Goal: Information Seeking & Learning: Obtain resource

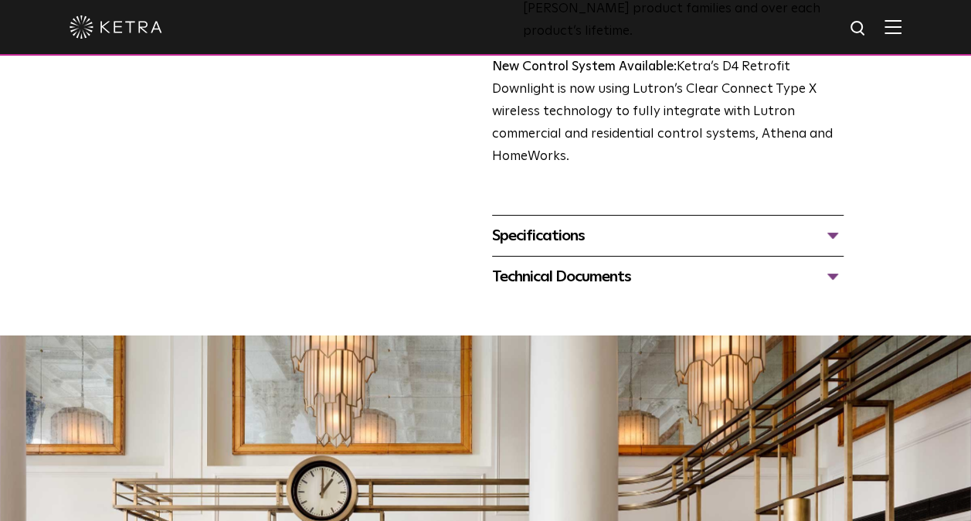
scroll to position [649, 0]
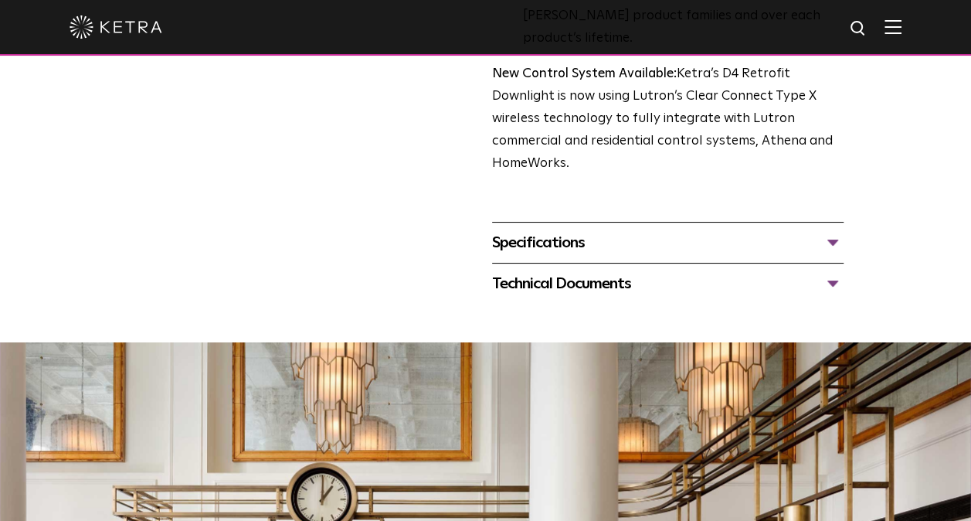
click at [779, 222] on div "Specifications LUMEN OUTPUTS 800 Beam Angles 15, 25, 40, 60, 90 CONTROL Lutron …" at bounding box center [667, 242] width 351 height 41
click at [814, 230] on div "Specifications" at bounding box center [667, 242] width 351 height 25
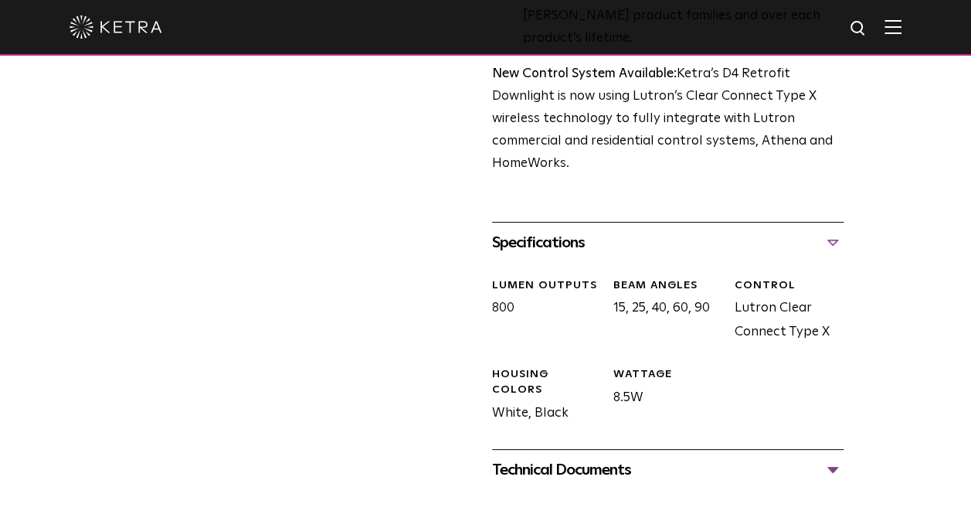
click at [796, 230] on div "Specifications" at bounding box center [667, 242] width 351 height 25
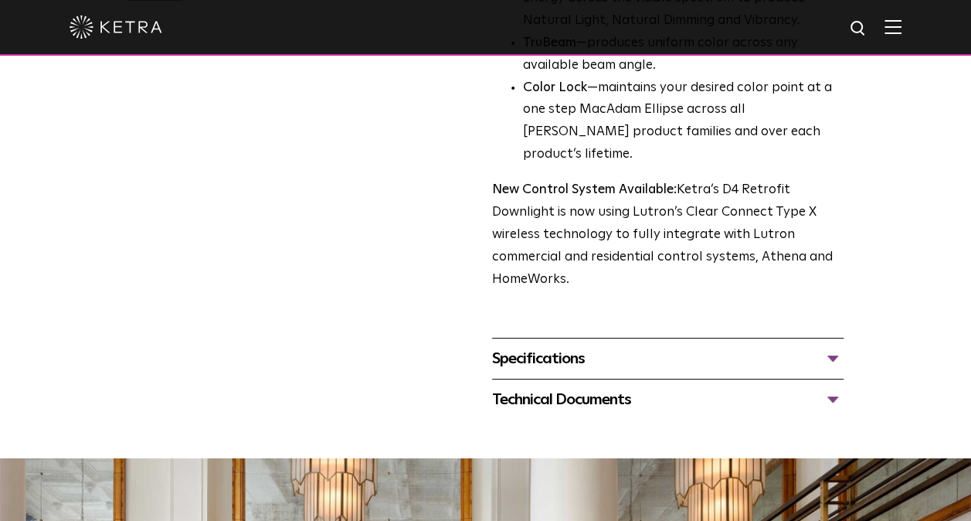
scroll to position [531, 0]
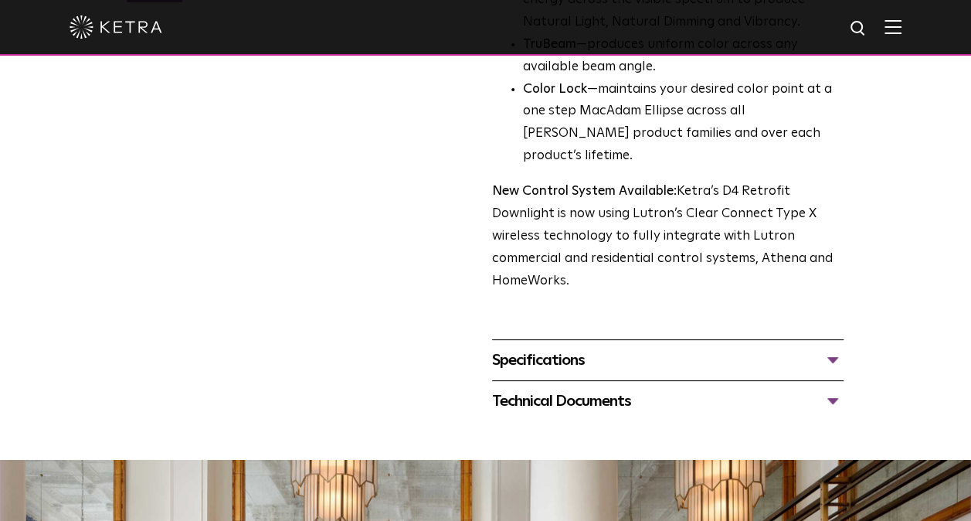
click at [665, 389] on div "Technical Documents" at bounding box center [667, 401] width 351 height 25
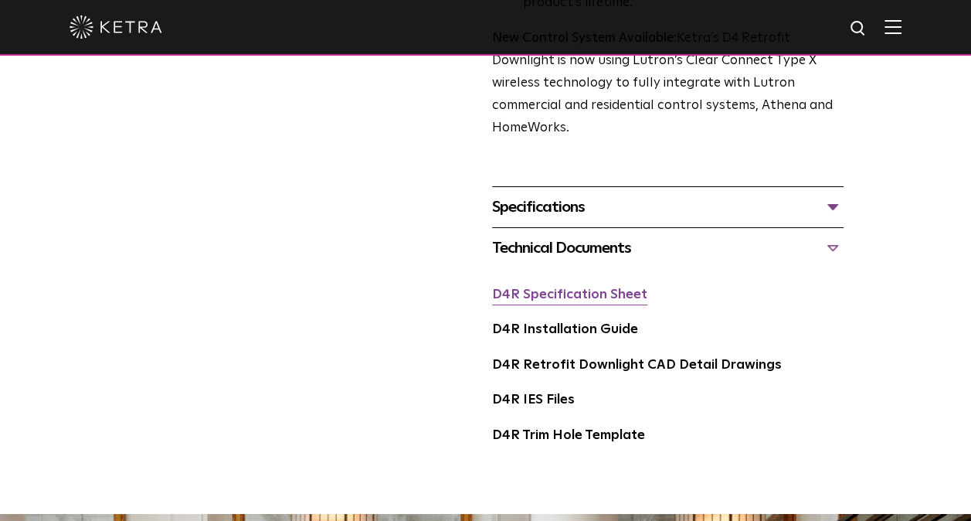
scroll to position [687, 0]
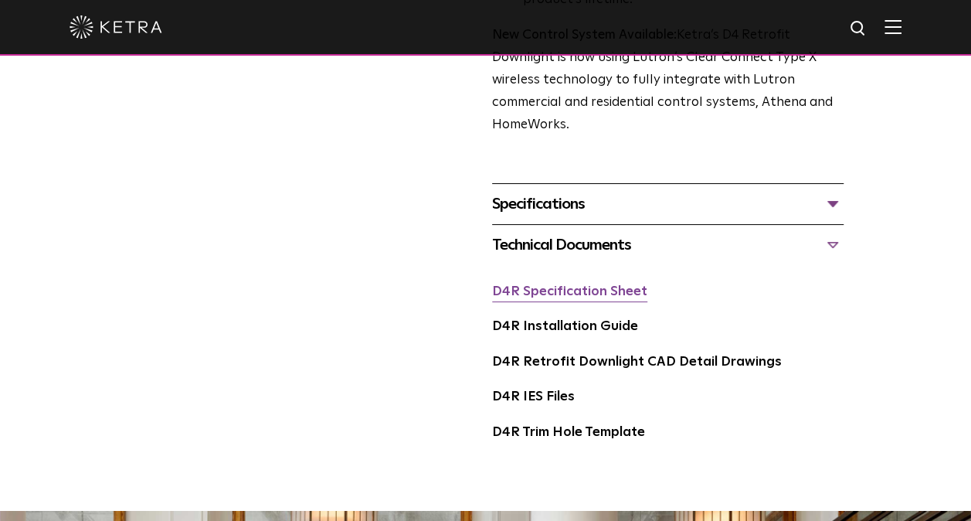
click at [567, 285] on link "D4R Specification Sheet" at bounding box center [569, 291] width 155 height 13
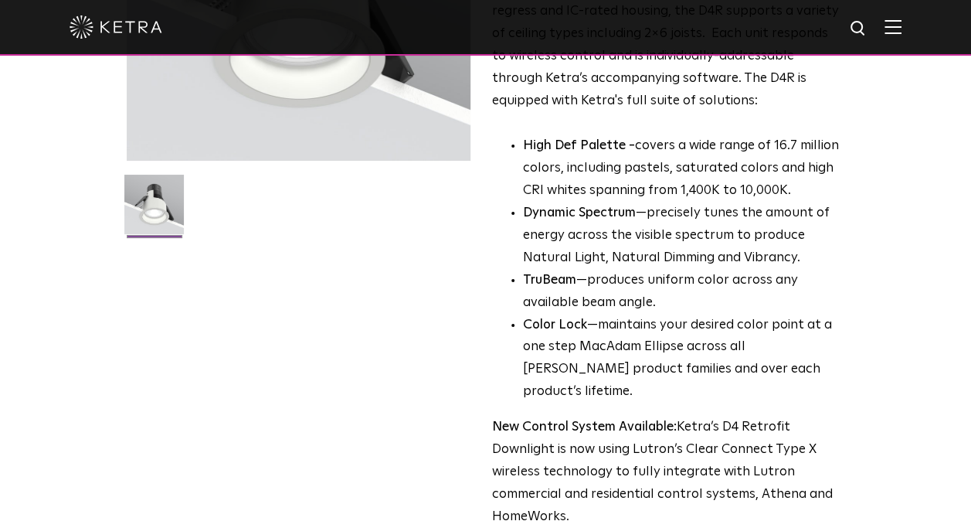
scroll to position [0, 0]
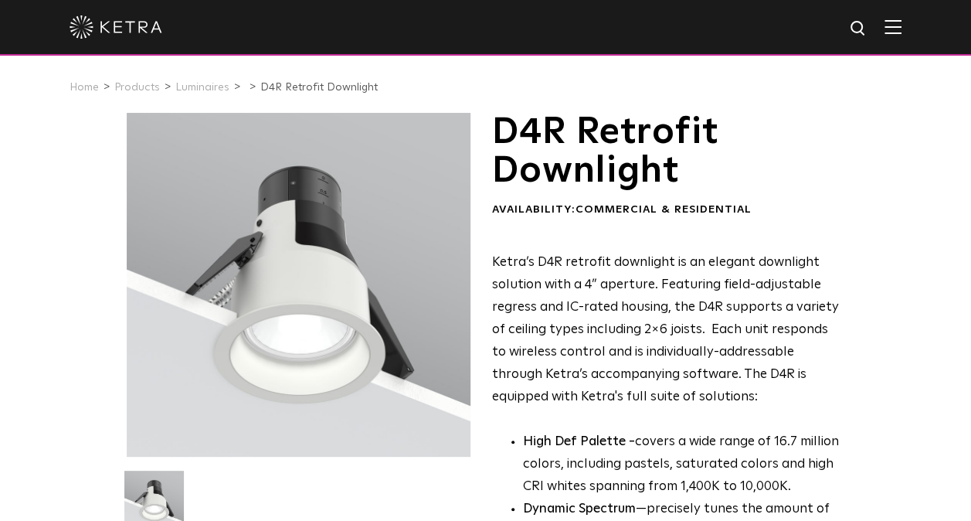
click at [898, 39] on div at bounding box center [486, 27] width 832 height 54
click at [901, 28] on img at bounding box center [892, 26] width 17 height 15
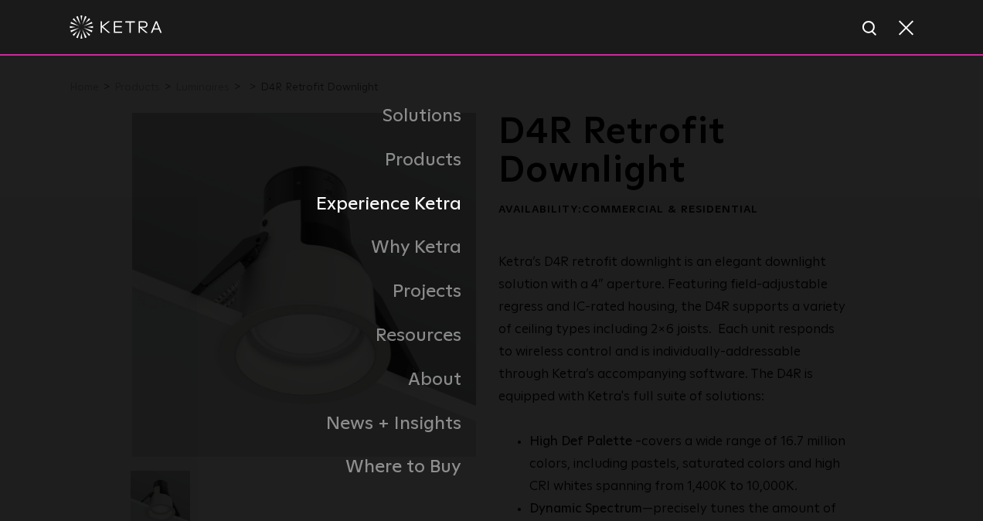
click at [412, 213] on link "Experience Ketra" at bounding box center [311, 204] width 359 height 44
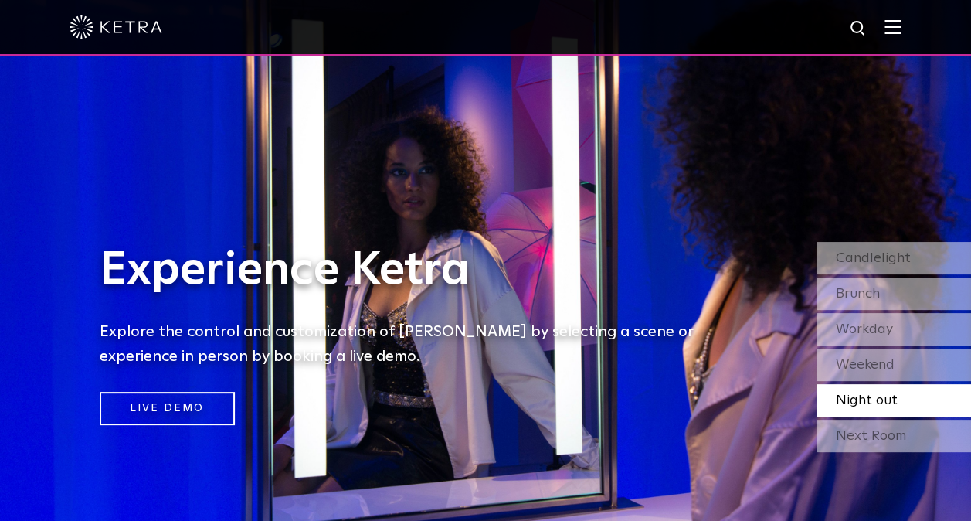
click at [901, 35] on span at bounding box center [892, 26] width 17 height 15
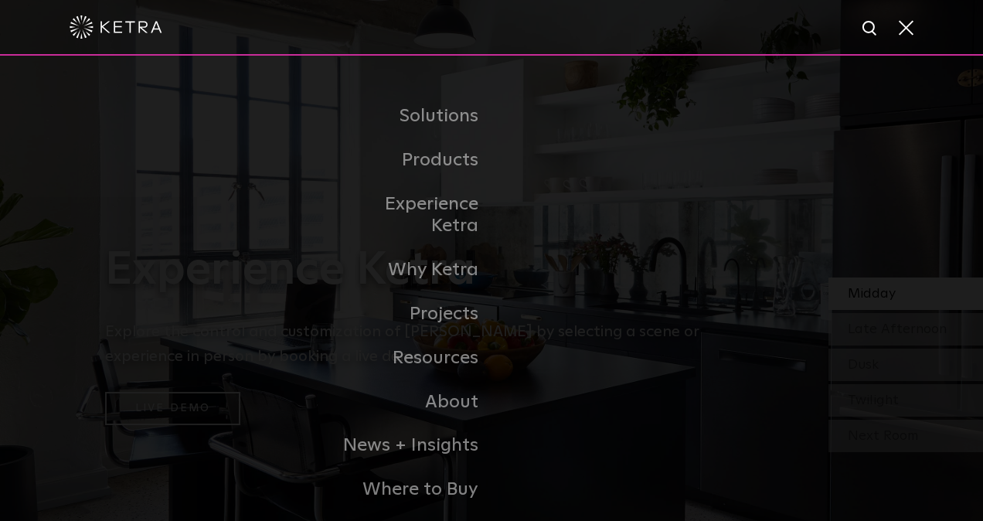
click at [878, 33] on img at bounding box center [869, 28] width 19 height 19
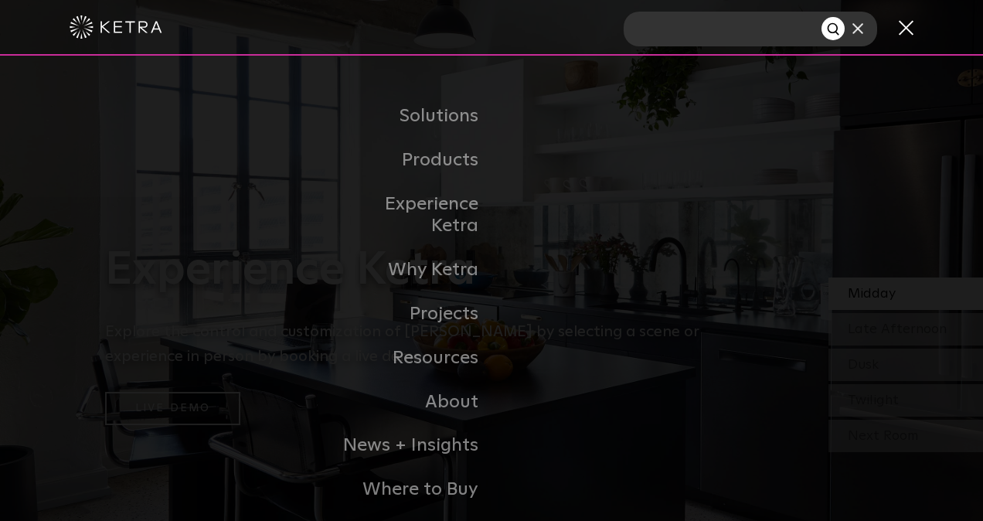
click at [788, 27] on input "text" at bounding box center [722, 29] width 198 height 35
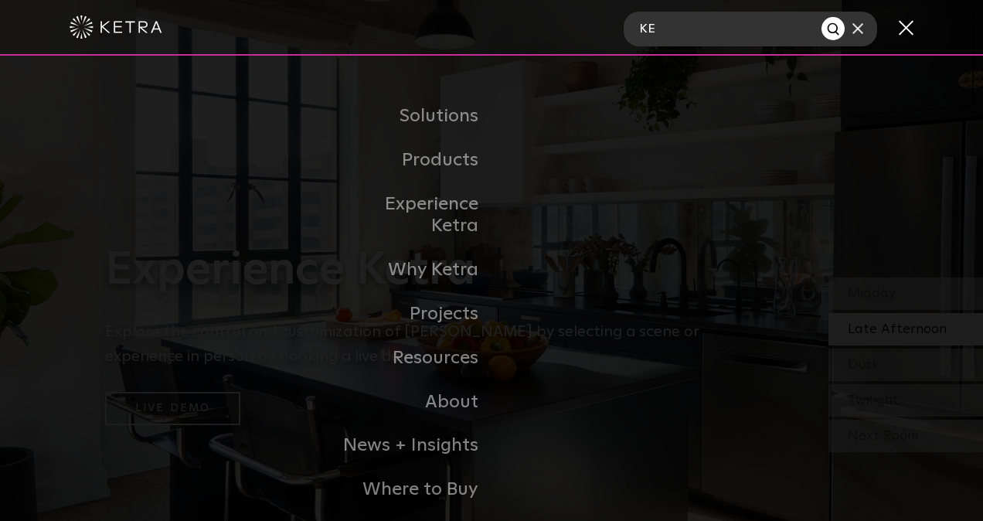
type input "K"
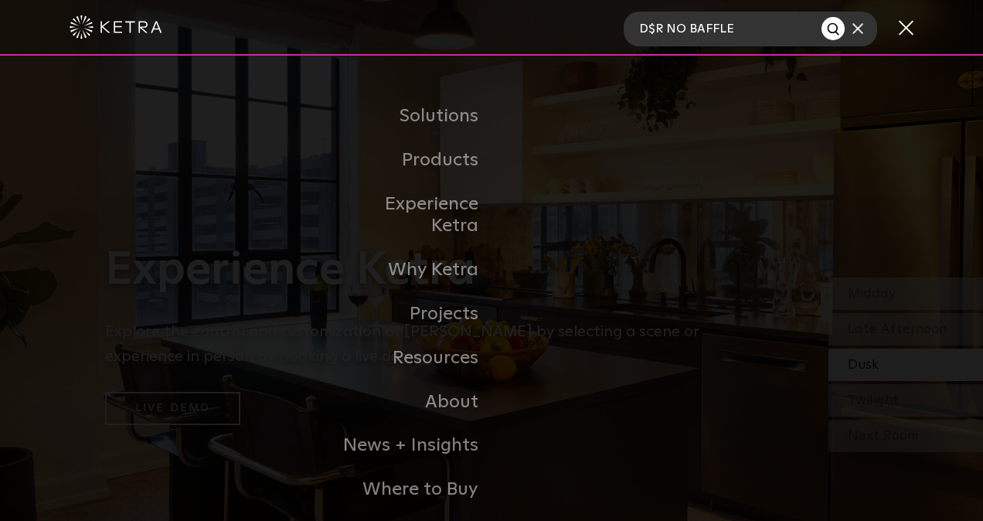
type input "D$R NO BAFFLE"
click at [821, 17] on button "Search" at bounding box center [832, 28] width 23 height 23
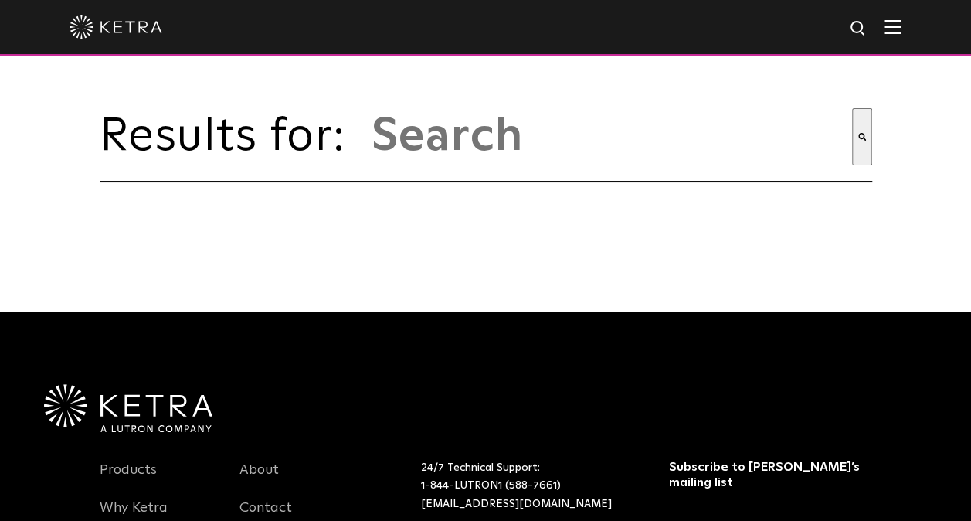
type input "d$r no baffle"
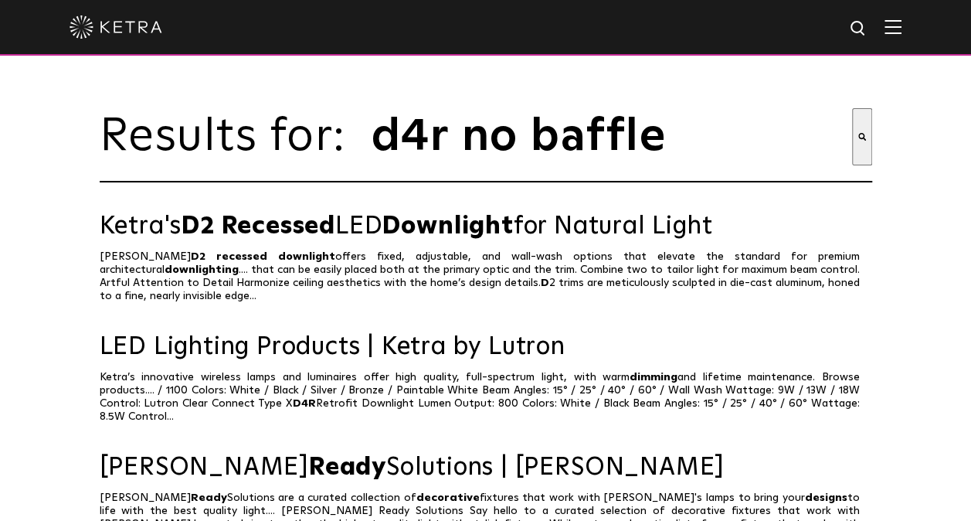
type input "d4r no baffle"
click at [852, 108] on button "Search" at bounding box center [862, 136] width 20 height 57
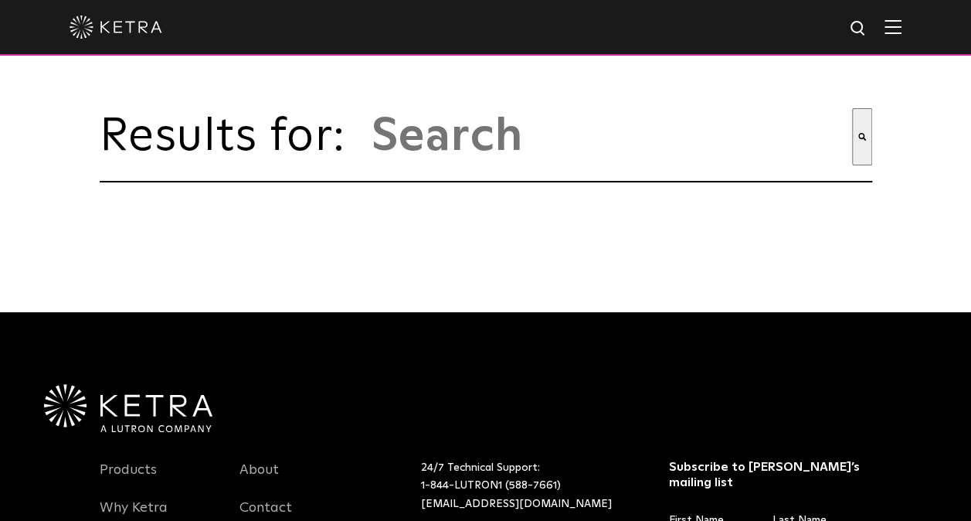
click at [430, 150] on input "This is a search field with an auto-suggest feature attached." at bounding box center [611, 136] width 482 height 57
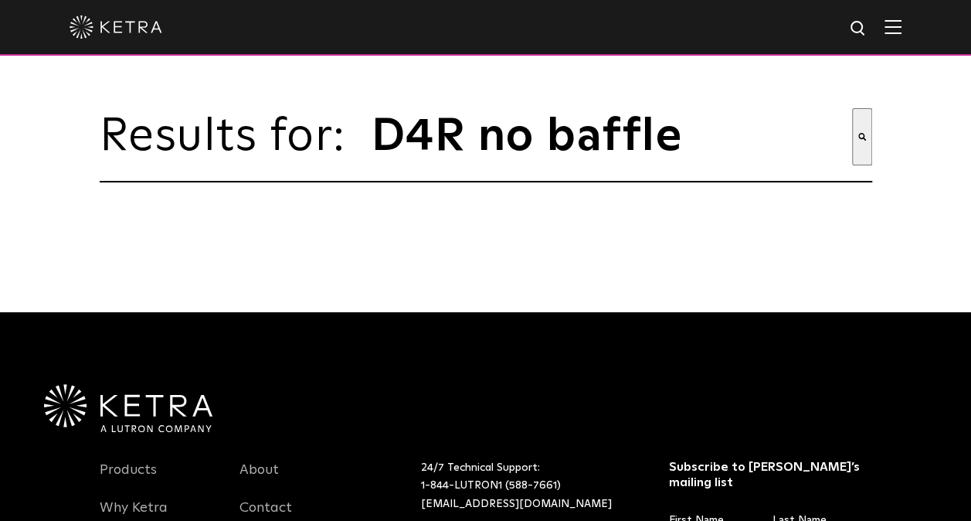
type input "D4R no baffle"
click at [852, 108] on button "Search" at bounding box center [862, 136] width 20 height 57
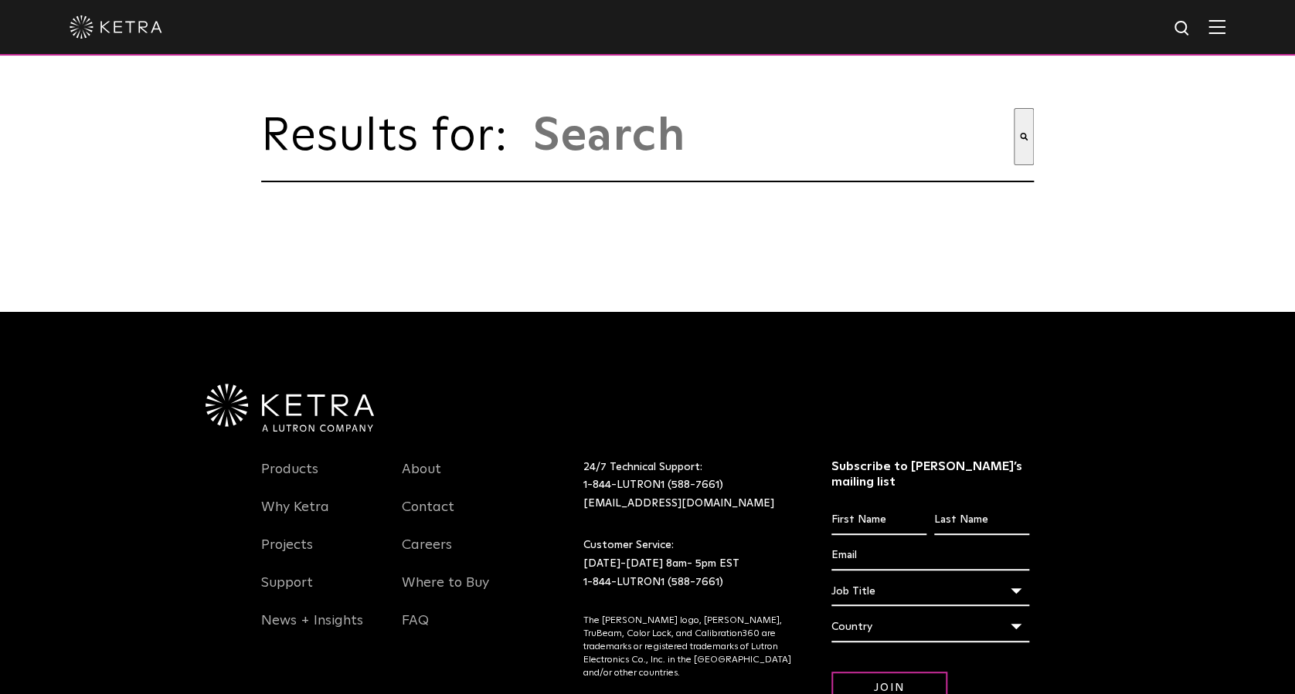
drag, startPoint x: 918, startPoint y: 2, endPoint x: 664, endPoint y: 322, distance: 408.0
click at [664, 322] on div at bounding box center [647, 372] width 896 height 120
click at [147, 42] on div at bounding box center [648, 27] width 1156 height 54
click at [114, 17] on img at bounding box center [116, 26] width 93 height 23
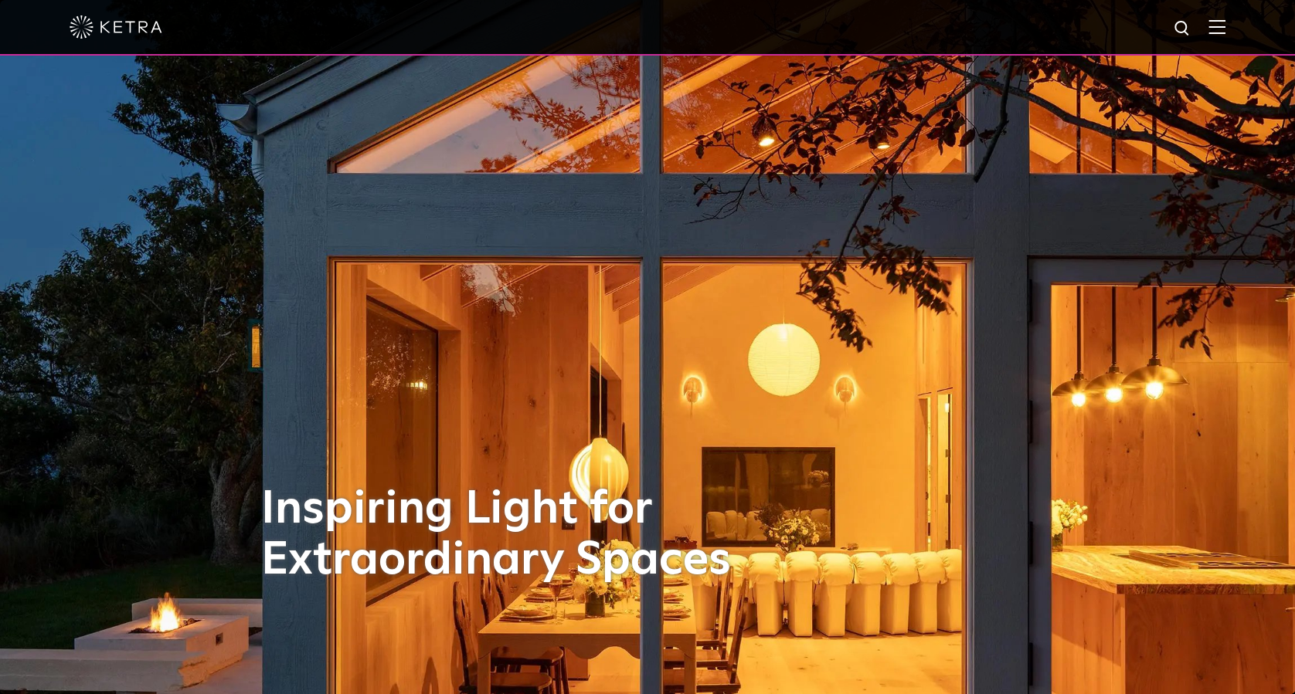
click at [1194, 18] on div at bounding box center [648, 27] width 1156 height 54
click at [1192, 32] on img at bounding box center [1182, 28] width 19 height 19
click at [1100, 26] on input "text" at bounding box center [1034, 29] width 198 height 35
type input "d"
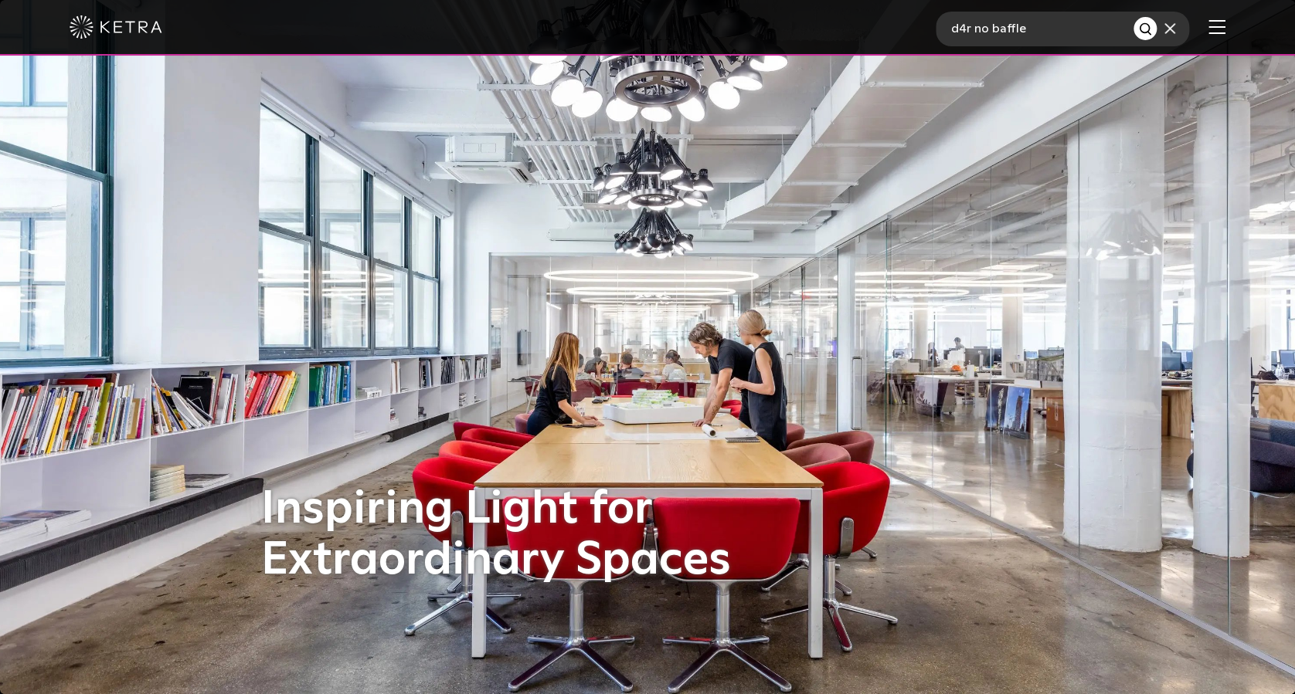
type input "d4r no baffle"
click at [1133, 17] on button "Search" at bounding box center [1144, 28] width 23 height 23
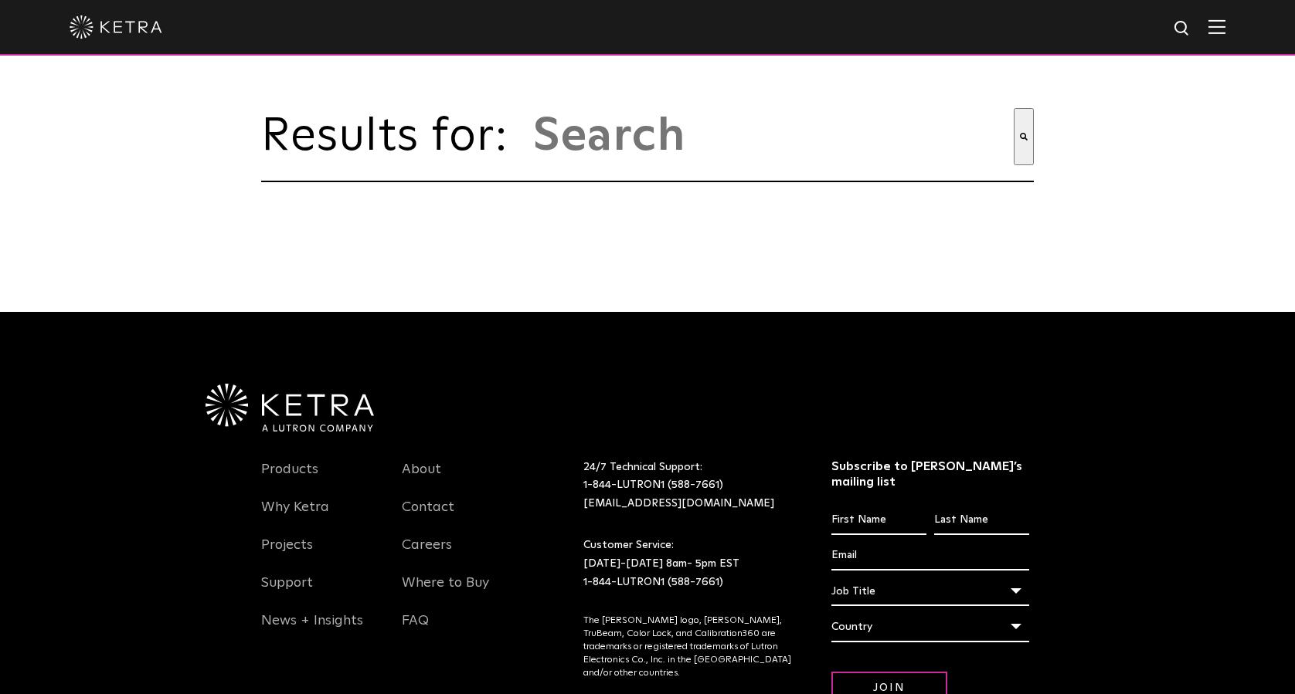
type input "d4r no baffle"
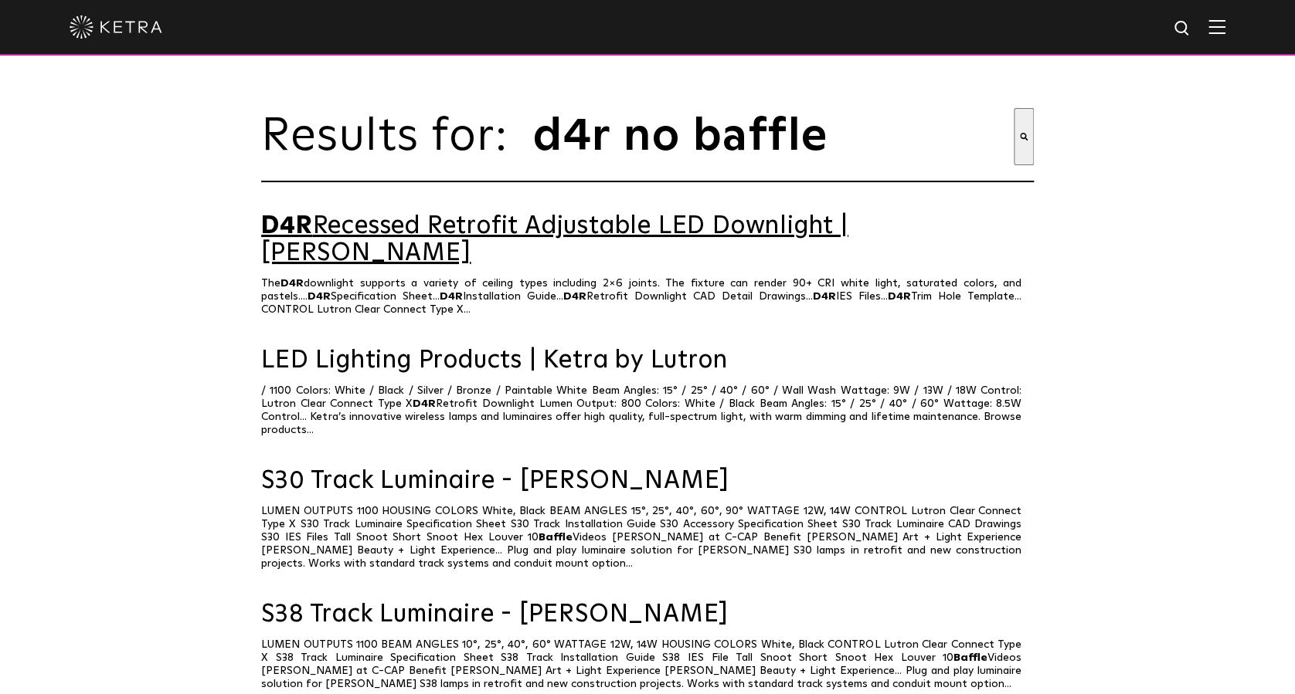
click at [419, 237] on link "D4R Recessed Retrofit Adjustable LED Downlight | Ketra" at bounding box center [647, 240] width 772 height 54
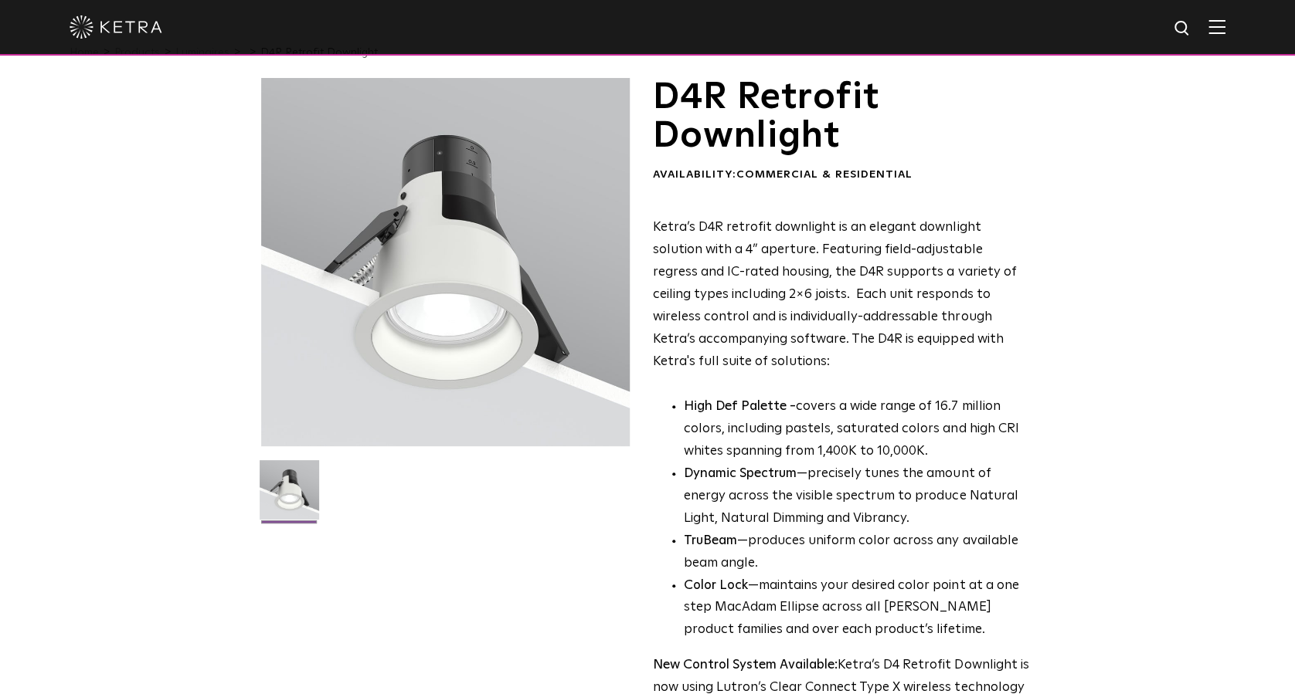
scroll to position [1, 0]
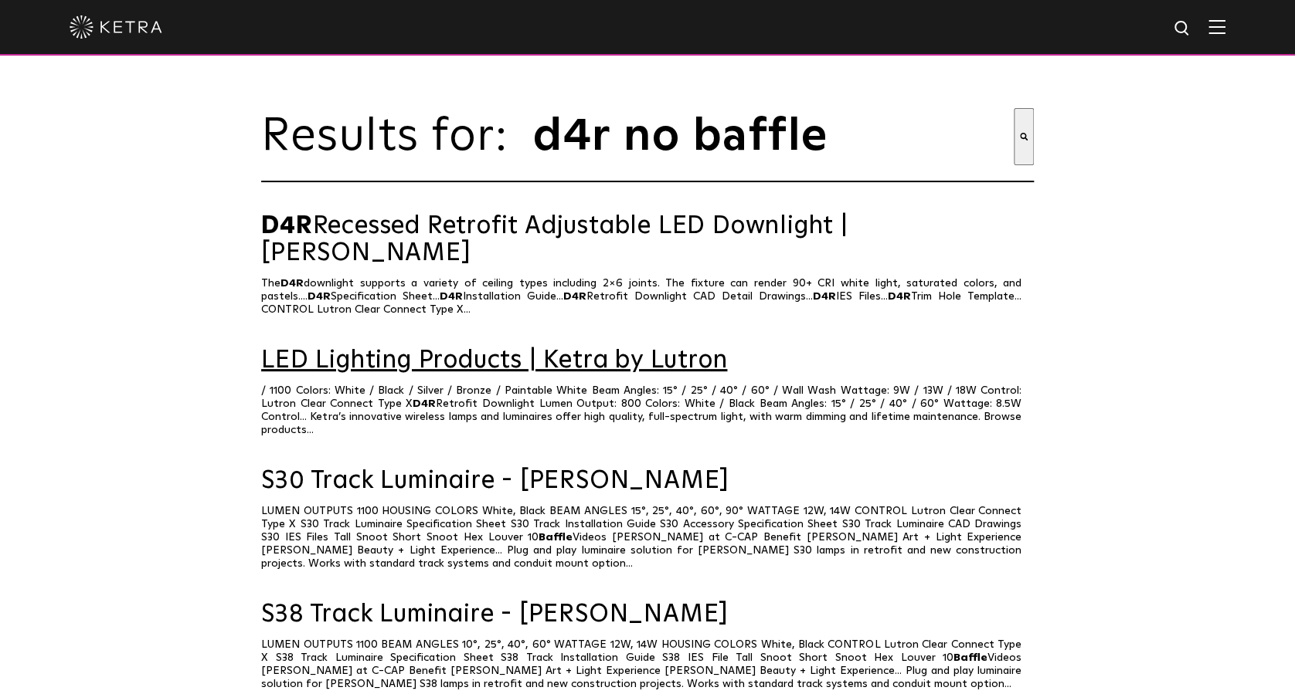
click at [409, 351] on link "LED Lighting Products | Ketra by Lutron" at bounding box center [647, 361] width 772 height 27
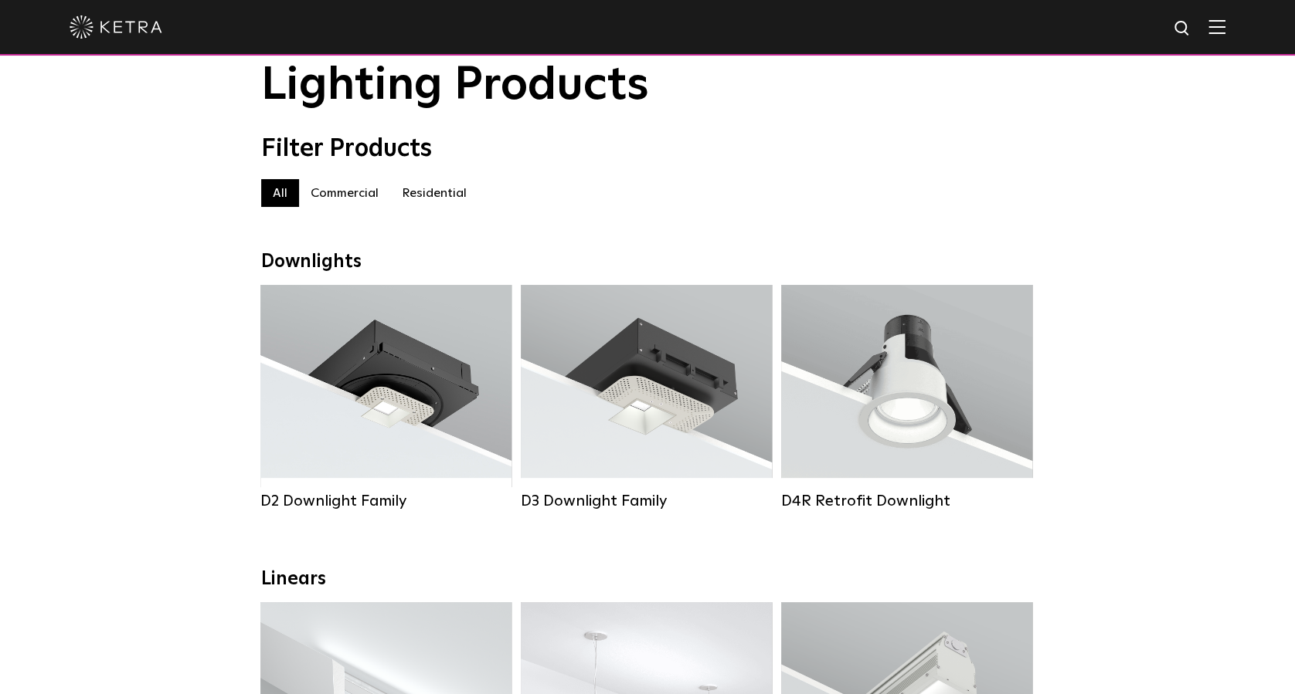
scroll to position [56, 0]
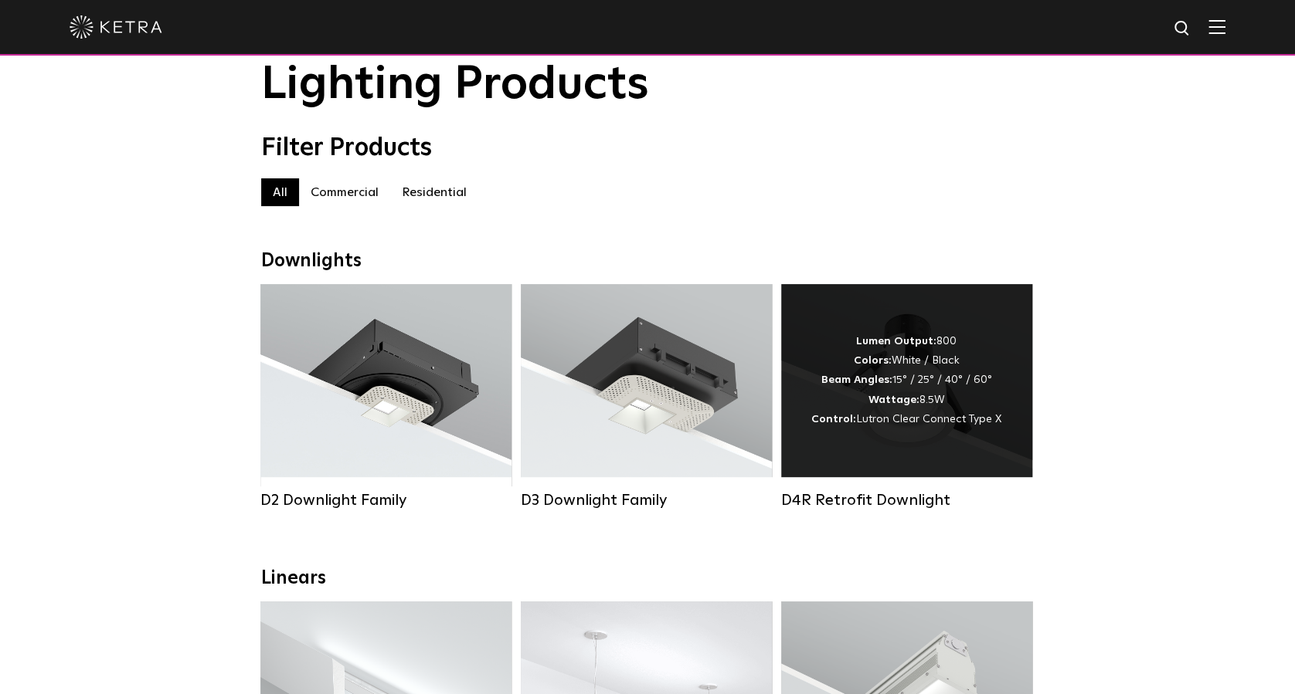
click at [797, 341] on div "Lumen Output: 800 Colors: White / Black Beam Angles: 15° / 25° / 40° / 60° Watt…" at bounding box center [906, 380] width 251 height 193
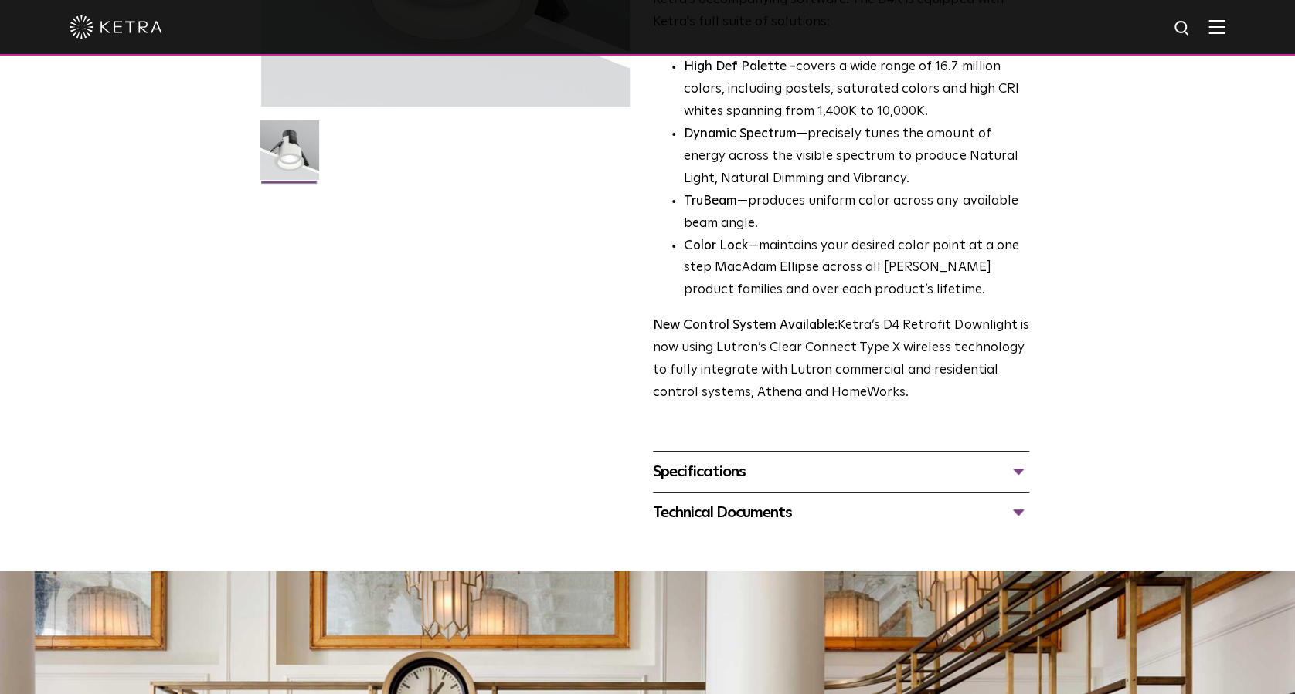
scroll to position [362, 0]
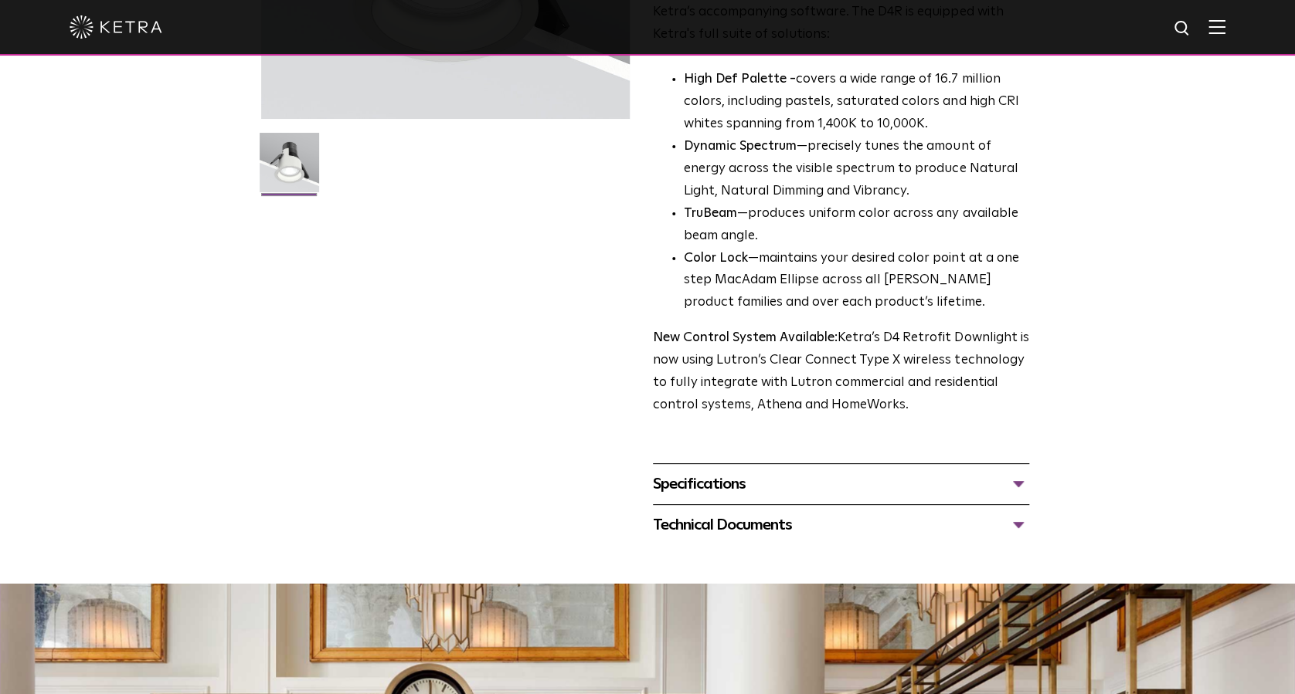
click at [762, 497] on div "Specifications LUMEN OUTPUTS 800 Beam Angles 15, 25, 40, 60, 90 CONTROL Lutron …" at bounding box center [841, 483] width 376 height 41
click at [745, 486] on div "Specifications" at bounding box center [841, 484] width 376 height 25
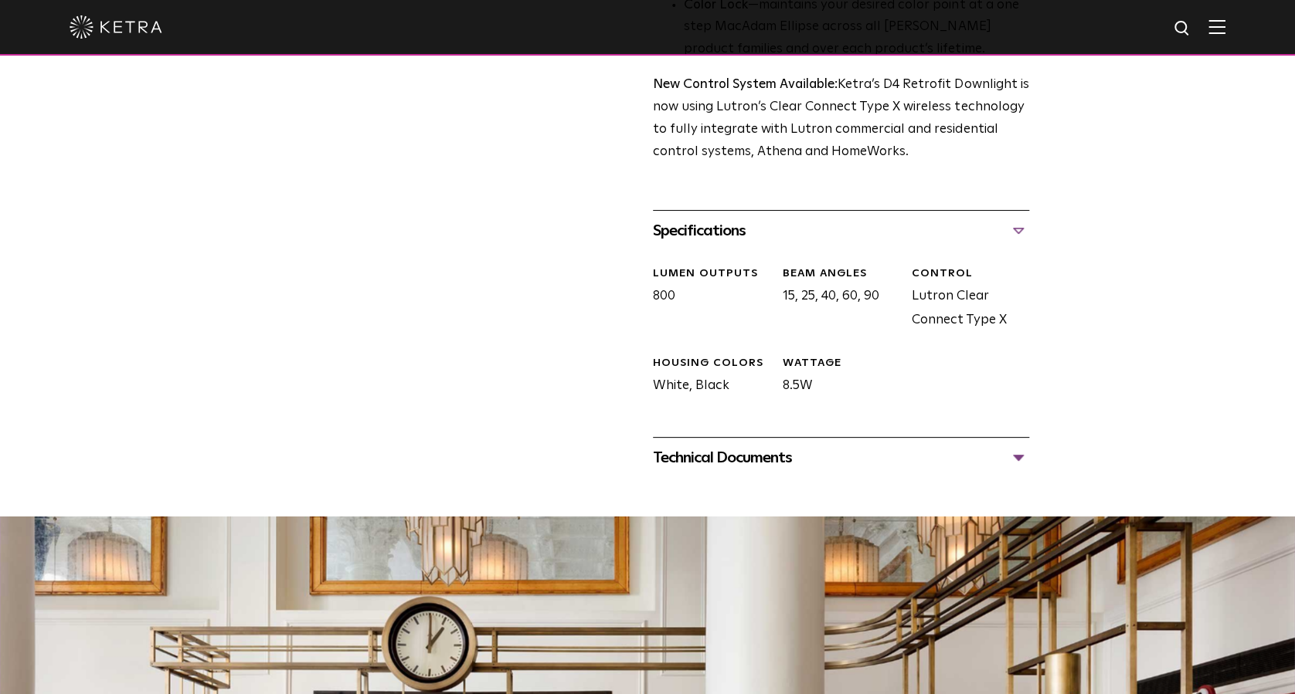
scroll to position [634, 0]
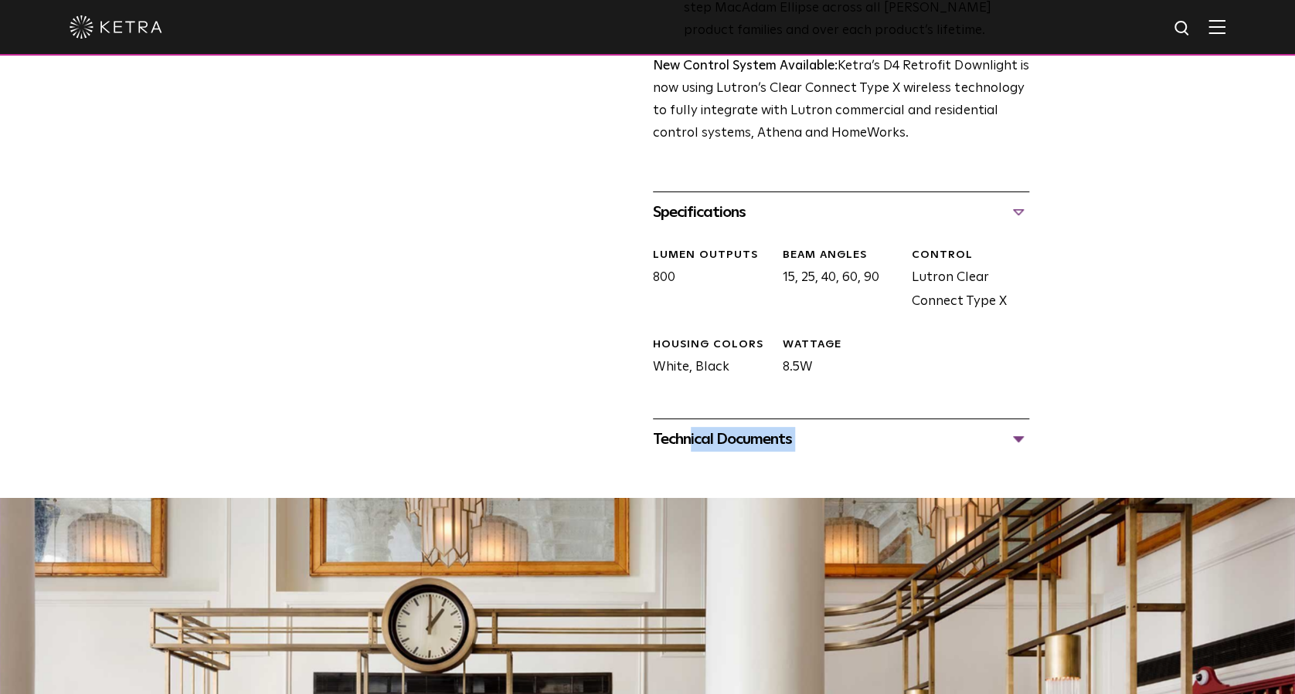
drag, startPoint x: 674, startPoint y: 482, endPoint x: 497, endPoint y: 448, distance: 180.1
click at [497, 448] on div "Home Products Luminaires D4R Retrofit Downlight D4R Retrofit Downlight Availabi…" at bounding box center [647, 201] width 1295 height 1546
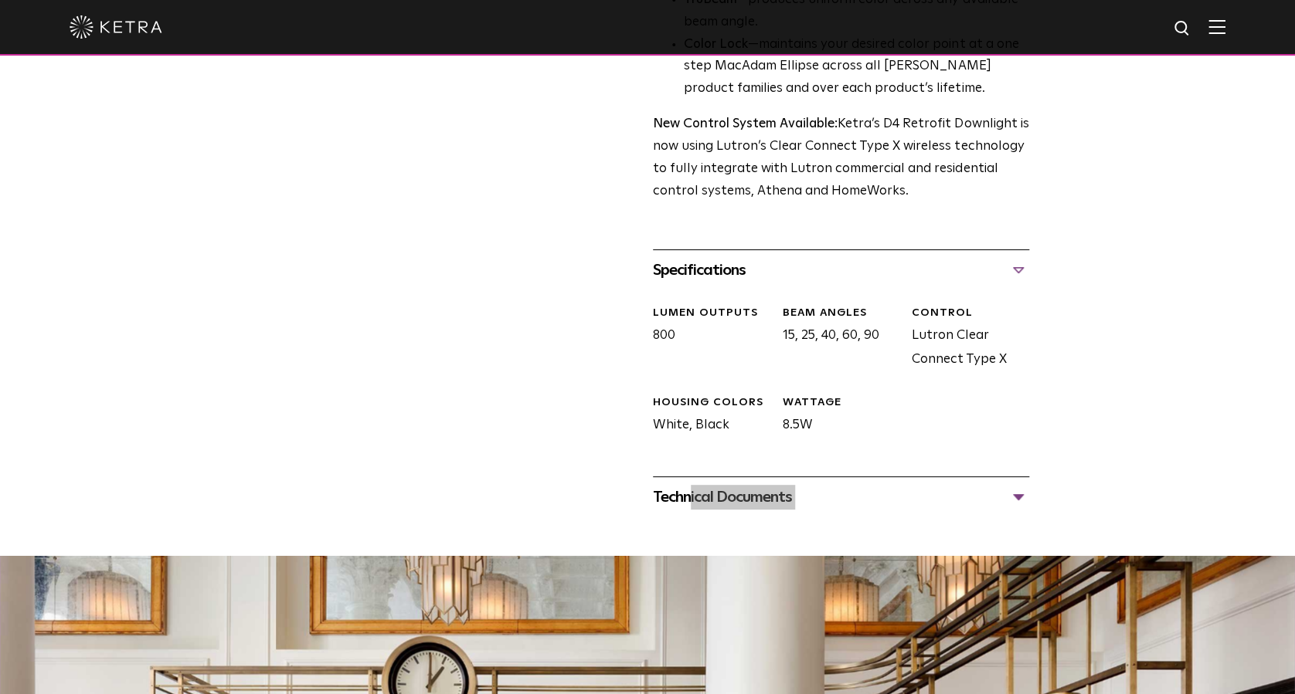
scroll to position [578, 0]
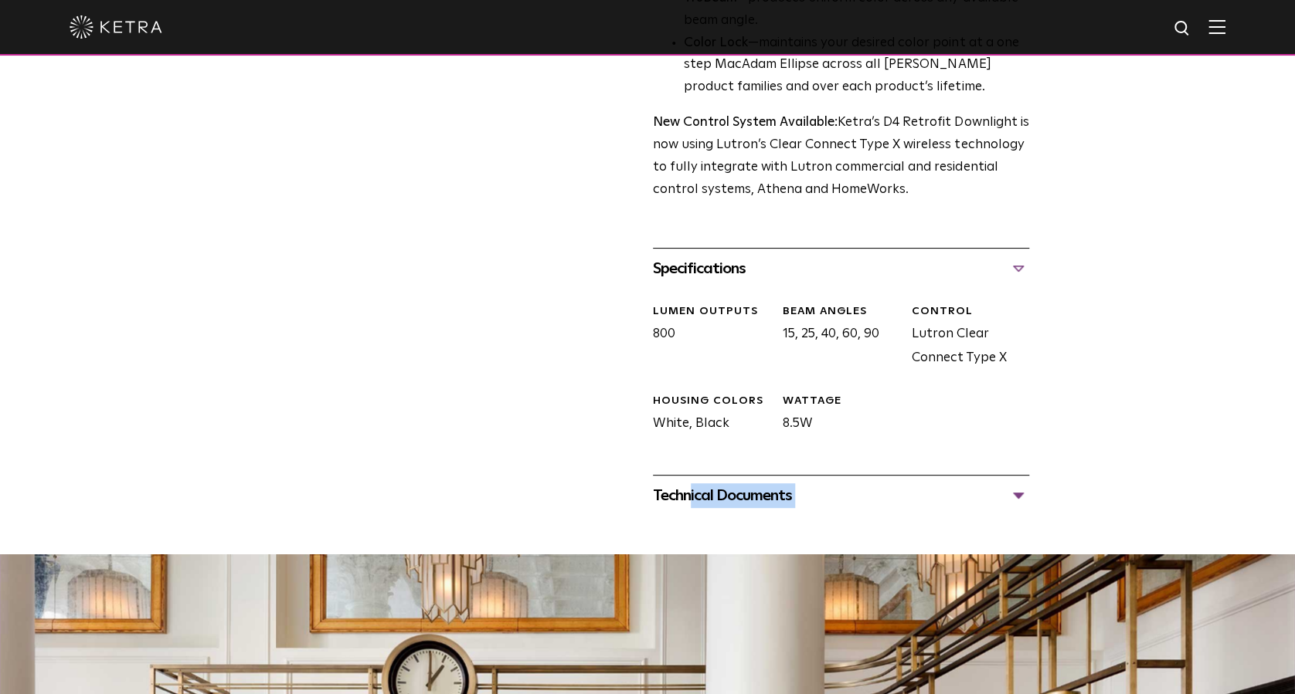
click at [1015, 487] on div "Technical Documents" at bounding box center [841, 496] width 376 height 25
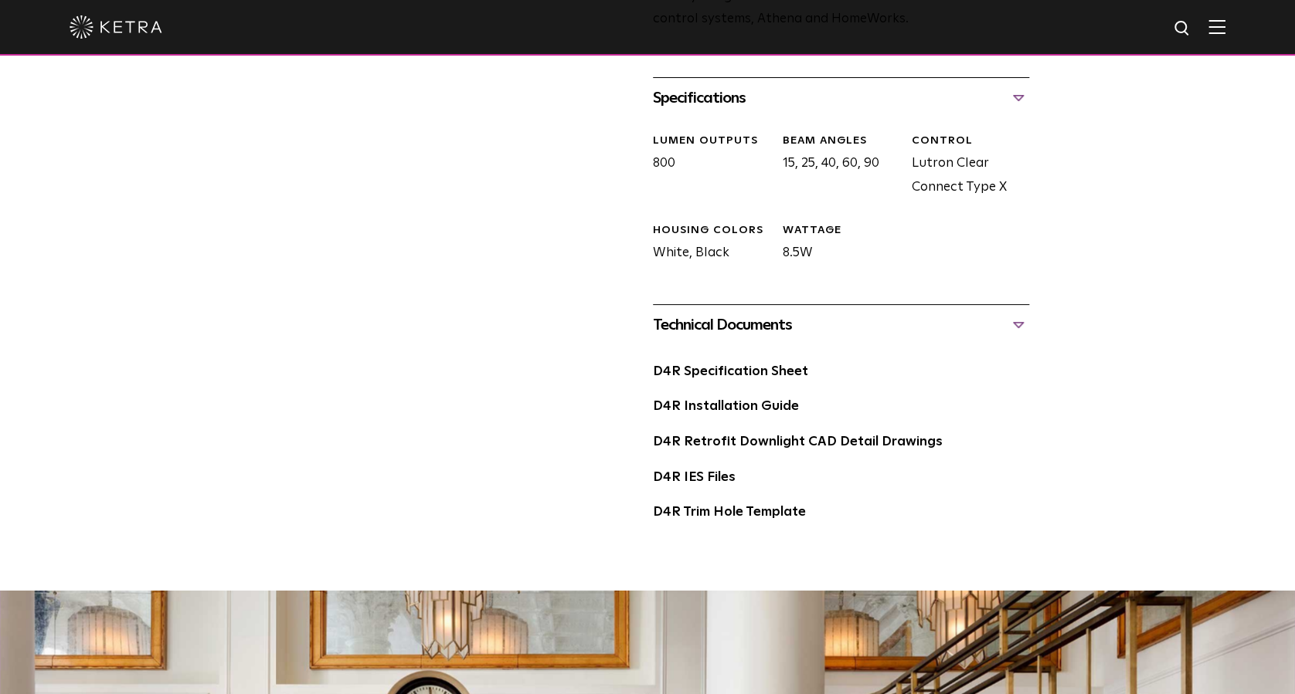
scroll to position [745, 0]
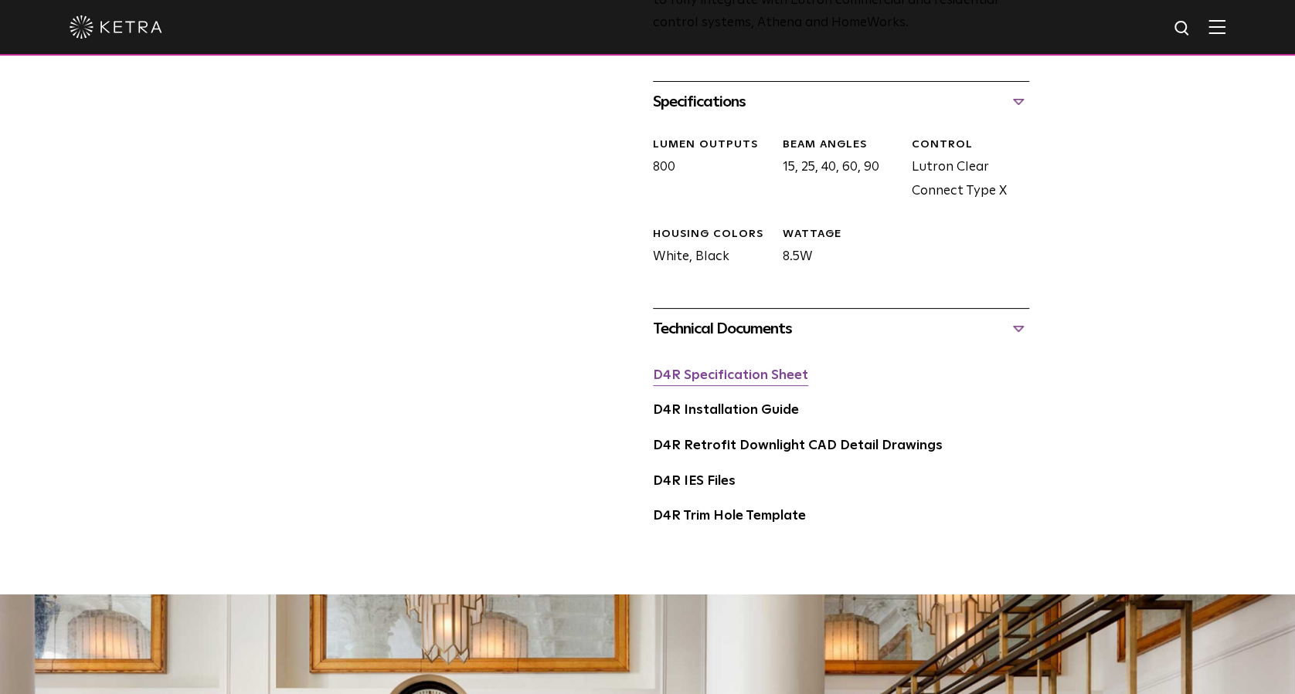
click at [755, 375] on link "D4R Specification Sheet" at bounding box center [730, 375] width 155 height 13
